Goal: Information Seeking & Learning: Check status

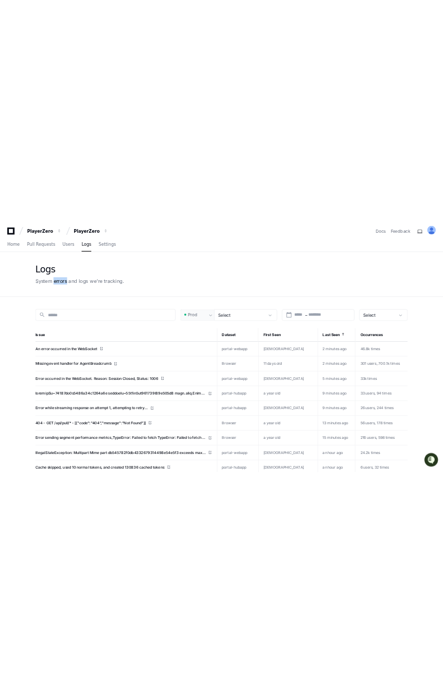
scroll to position [1, 0]
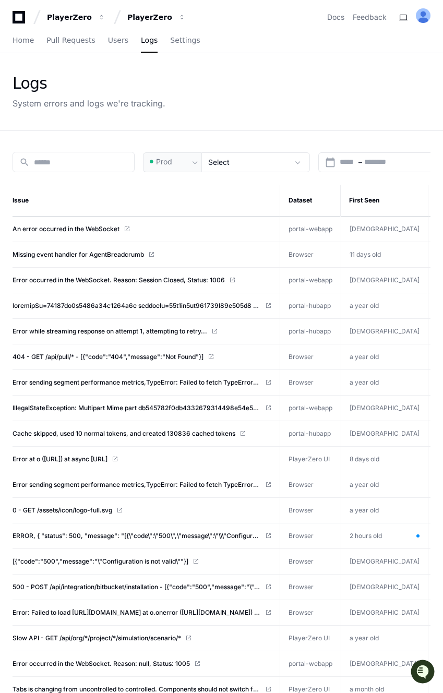
click at [15, 74] on div "Logs" at bounding box center [89, 83] width 153 height 19
drag, startPoint x: 13, startPoint y: 76, endPoint x: 212, endPoint y: 104, distance: 201.8
click at [212, 104] on div "Logs System errors and logs we're tracking." at bounding box center [222, 91] width 418 height 35
drag, startPoint x: 238, startPoint y: 118, endPoint x: 34, endPoint y: 71, distance: 209.3
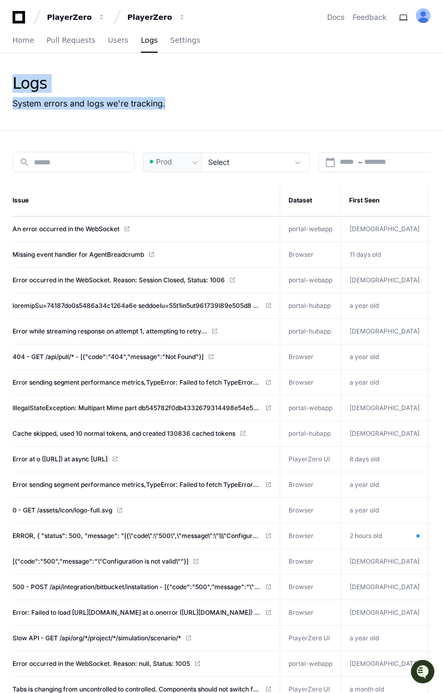
click at [34, 71] on div "Logs System errors and logs we're tracking." at bounding box center [221, 91] width 443 height 77
drag, startPoint x: 14, startPoint y: 70, endPoint x: 196, endPoint y: 115, distance: 187.4
click at [196, 117] on div "Logs System errors and logs we're tracking." at bounding box center [221, 91] width 443 height 77
click at [195, 112] on div "Logs System errors and logs we're tracking." at bounding box center [221, 91] width 443 height 77
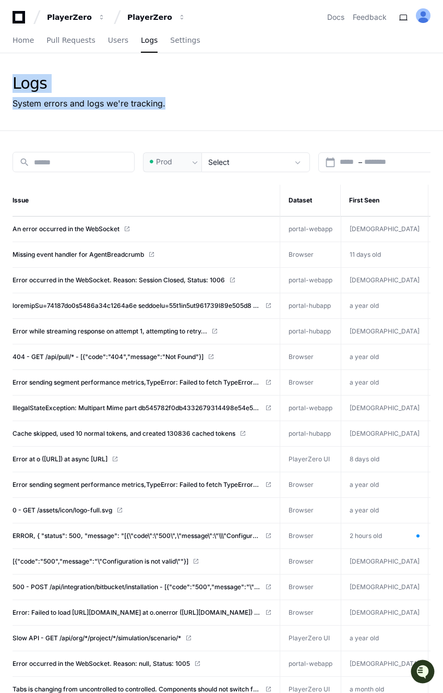
drag, startPoint x: 202, startPoint y: 109, endPoint x: 12, endPoint y: 70, distance: 194.3
click at [12, 70] on div "Logs System errors and logs we're tracking." at bounding box center [221, 91] width 443 height 77
drag, startPoint x: 9, startPoint y: 74, endPoint x: 179, endPoint y: 120, distance: 176.3
click at [179, 120] on div "Logs System errors and logs we're tracking." at bounding box center [221, 91] width 443 height 77
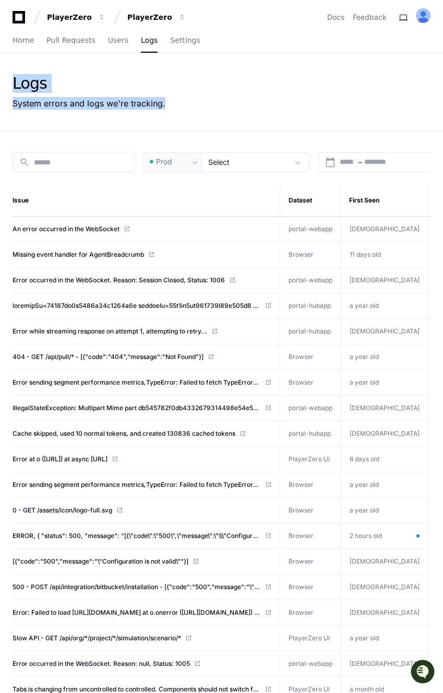
click at [167, 103] on div "Logs System errors and logs we're tracking." at bounding box center [222, 91] width 418 height 35
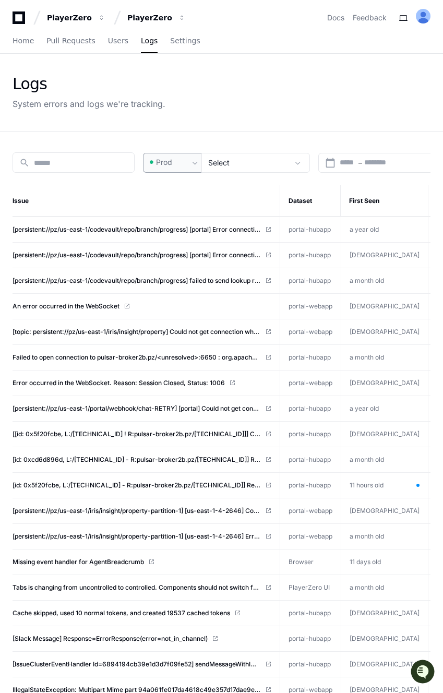
click at [169, 159] on span "Prod" at bounding box center [164, 162] width 16 height 10
click at [199, 124] on div at bounding box center [221, 346] width 443 height 693
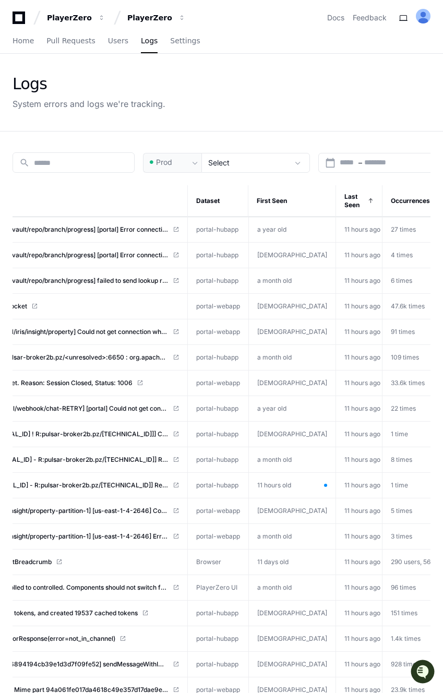
click at [382, 360] on td "109 times" at bounding box center [421, 358] width 78 height 26
click at [391, 359] on span "109 times" at bounding box center [405, 357] width 28 height 8
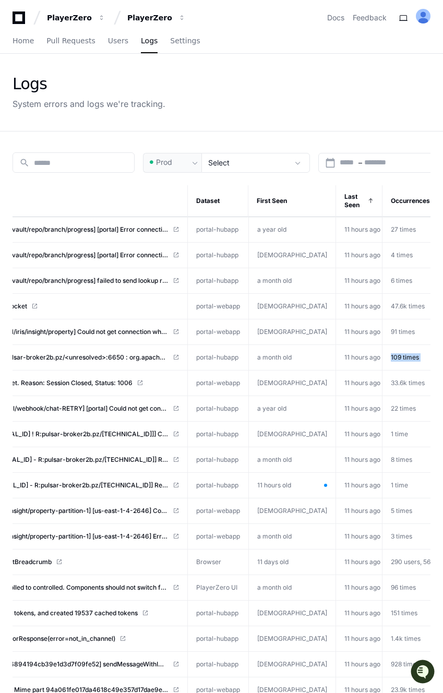
click at [335, 358] on td "11 hours ago" at bounding box center [358, 358] width 46 height 26
click at [382, 198] on th "Occurrences" at bounding box center [421, 201] width 78 height 32
click at [344, 203] on span "Last Seen" at bounding box center [354, 200] width 21 height 17
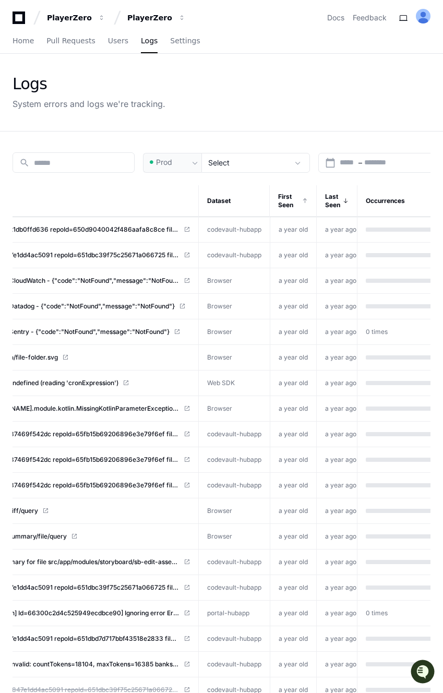
scroll to position [0, 63]
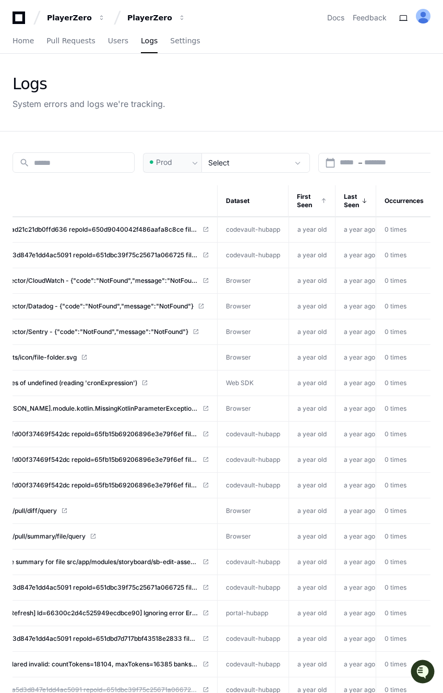
click at [313, 201] on span "First Seen" at bounding box center [307, 200] width 21 height 17
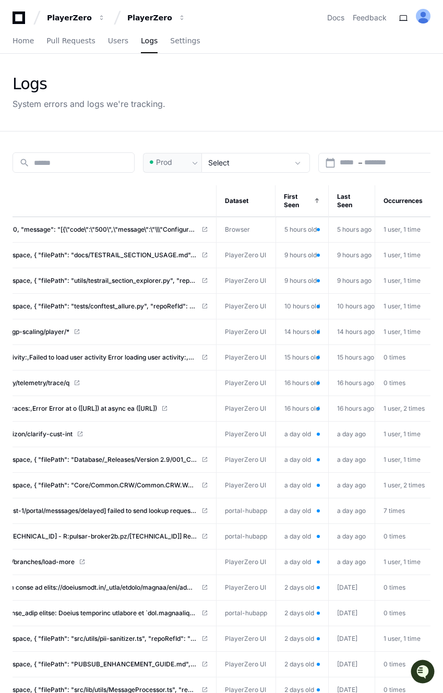
scroll to position [0, 0]
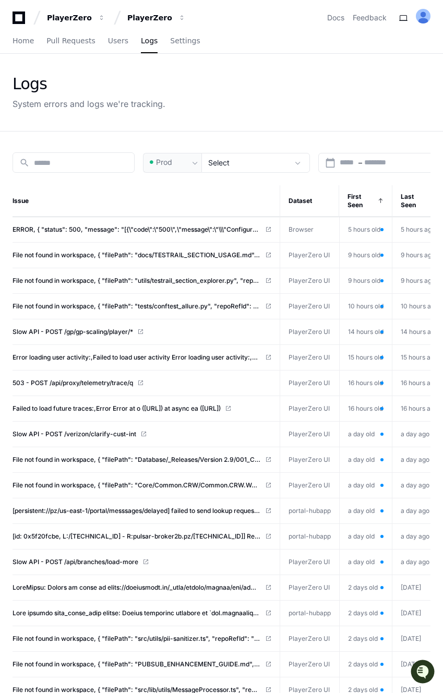
click at [77, 108] on div "System errors and logs we're tracking." at bounding box center [89, 104] width 153 height 13
click at [42, 88] on div "Logs" at bounding box center [89, 84] width 153 height 19
drag, startPoint x: 14, startPoint y: 81, endPoint x: 194, endPoint y: 100, distance: 181.0
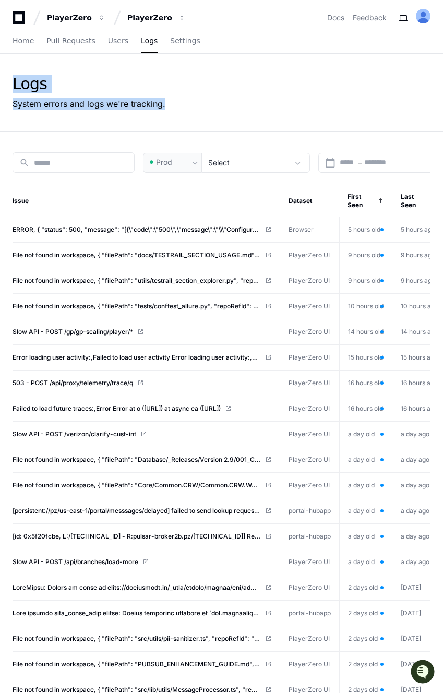
click at [195, 100] on div "Logs System errors and logs we're tracking." at bounding box center [221, 92] width 443 height 77
click at [194, 100] on div "Logs System errors and logs we're tracking." at bounding box center [222, 92] width 418 height 35
drag, startPoint x: 79, startPoint y: 81, endPoint x: 19, endPoint y: 78, distance: 60.1
click at [19, 78] on div "Logs System errors and logs we're tracking." at bounding box center [222, 92] width 418 height 35
click at [19, 78] on div "Logs" at bounding box center [89, 84] width 153 height 19
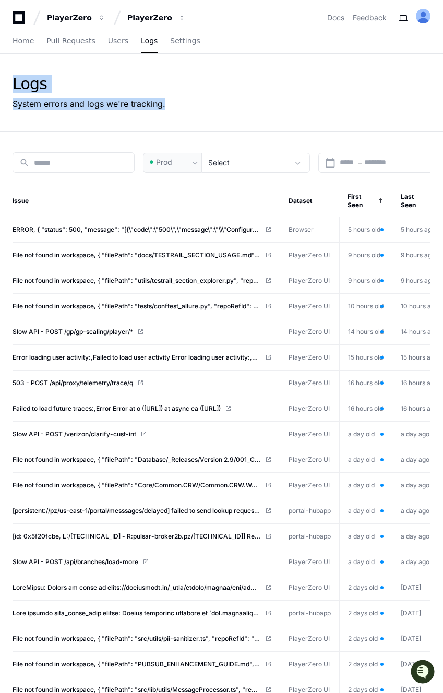
drag, startPoint x: 11, startPoint y: 78, endPoint x: 182, endPoint y: 103, distance: 171.8
click at [182, 103] on div "Logs System errors and logs we're tracking." at bounding box center [221, 92] width 443 height 77
click at [182, 103] on div "Logs System errors and logs we're tracking." at bounding box center [222, 92] width 418 height 35
drag, startPoint x: 189, startPoint y: 105, endPoint x: 14, endPoint y: 81, distance: 176.9
click at [14, 81] on div "Logs System errors and logs we're tracking." at bounding box center [222, 92] width 418 height 35
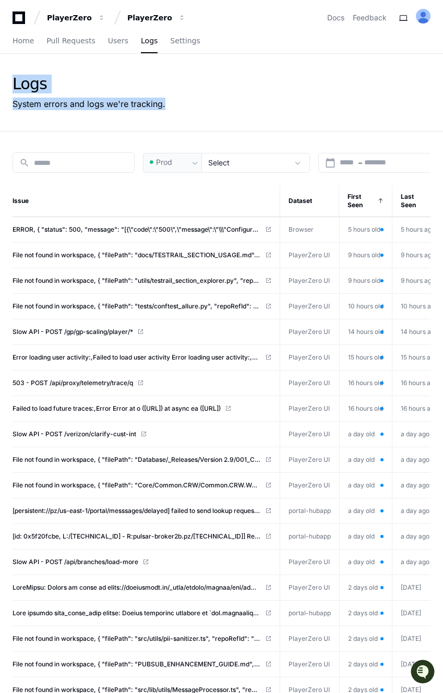
click at [14, 81] on div "Logs" at bounding box center [89, 84] width 153 height 19
drag, startPoint x: 14, startPoint y: 81, endPoint x: 168, endPoint y: 106, distance: 157.0
click at [168, 106] on div "Logs System errors and logs we're tracking." at bounding box center [222, 92] width 418 height 35
drag, startPoint x: 187, startPoint y: 106, endPoint x: 17, endPoint y: 80, distance: 172.5
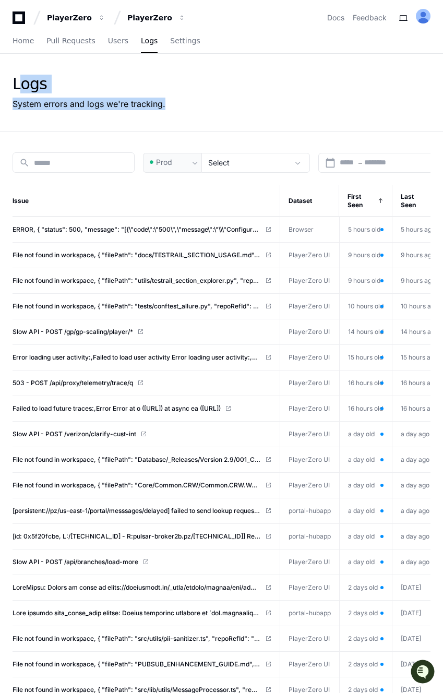
click at [17, 80] on div "Logs System errors and logs we're tracking." at bounding box center [222, 92] width 418 height 35
click at [17, 80] on div "Logs" at bounding box center [89, 84] width 153 height 19
drag, startPoint x: 15, startPoint y: 79, endPoint x: 175, endPoint y: 108, distance: 162.9
click at [175, 108] on div "Logs System errors and logs we're tracking." at bounding box center [222, 92] width 418 height 35
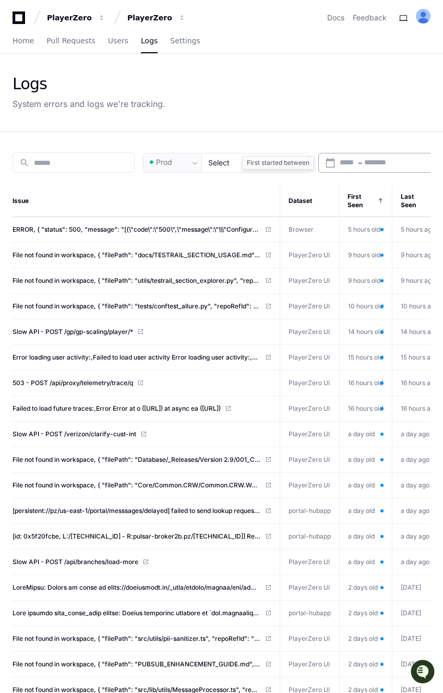
click at [341, 163] on input "text" at bounding box center [348, 163] width 17 height 10
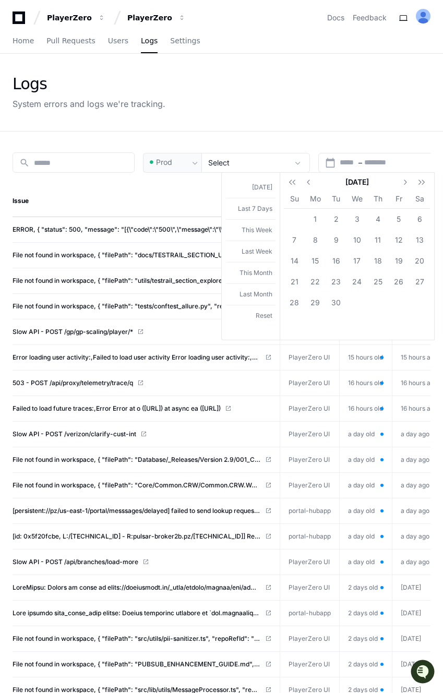
click at [307, 135] on div at bounding box center [221, 346] width 443 height 693
